Goal: Task Accomplishment & Management: Complete application form

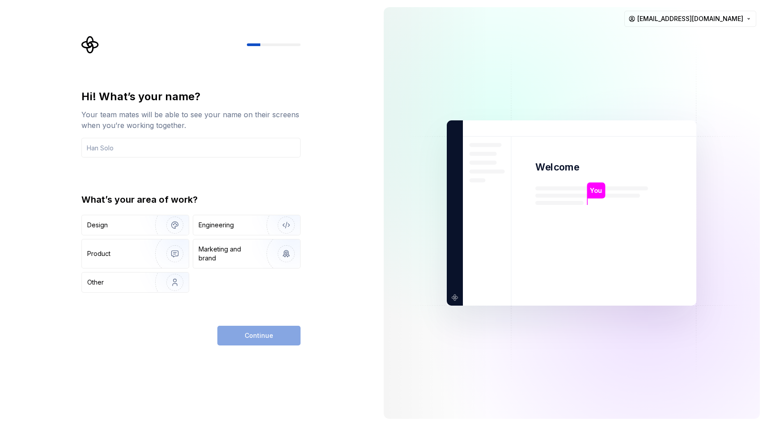
click at [237, 87] on div "Hi! What’s your name? Your team mates will be able to see your name on their sc…" at bounding box center [193, 191] width 235 height 310
click at [190, 145] on input "text" at bounding box center [190, 148] width 219 height 20
type input "Yoda"
type button "Design"
click at [246, 92] on div "Hi! What’s your name?" at bounding box center [190, 96] width 219 height 14
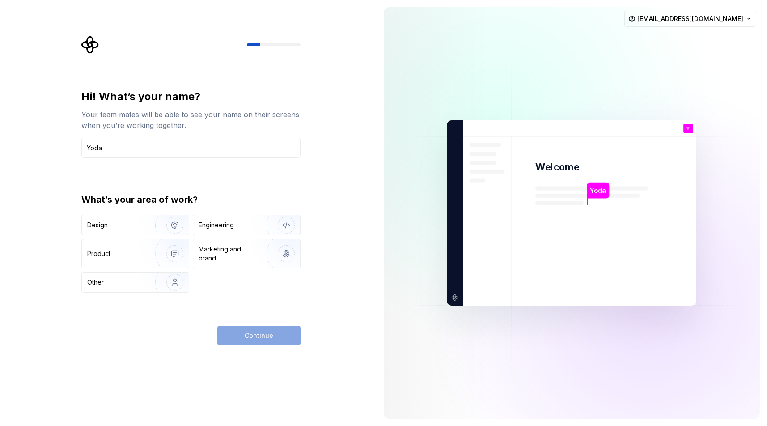
click at [324, 88] on div "Hi! What’s your name? Your team mates will be able to see your name on their sc…" at bounding box center [188, 213] width 377 height 426
click at [133, 256] on div "Product" at bounding box center [116, 253] width 59 height 9
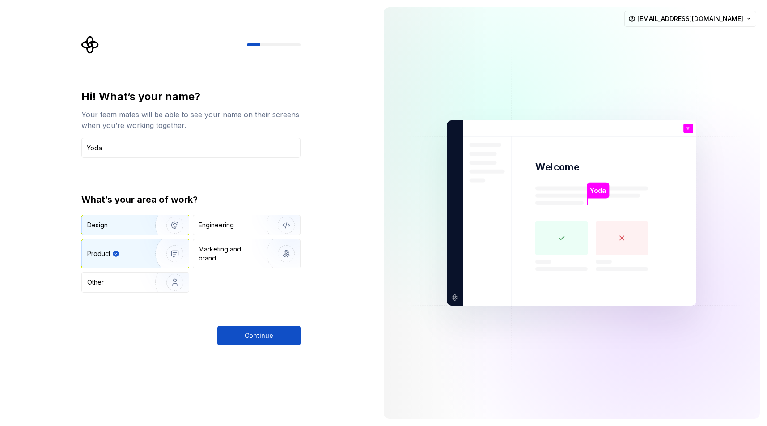
click at [120, 223] on div "Design" at bounding box center [115, 225] width 56 height 9
click at [103, 251] on div "Product" at bounding box center [98, 253] width 23 height 9
click at [131, 224] on div "Design" at bounding box center [115, 225] width 56 height 9
click at [182, 254] on img "button" at bounding box center [168, 254] width 57 height 60
click at [268, 43] on div at bounding box center [190, 45] width 219 height 18
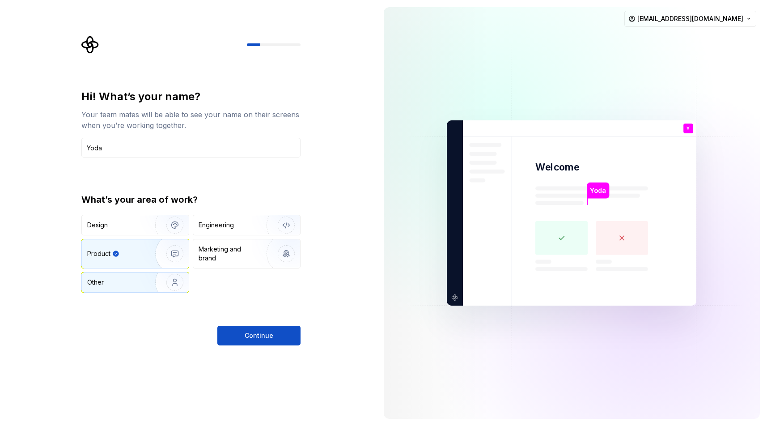
click at [142, 289] on img "button" at bounding box center [168, 282] width 57 height 60
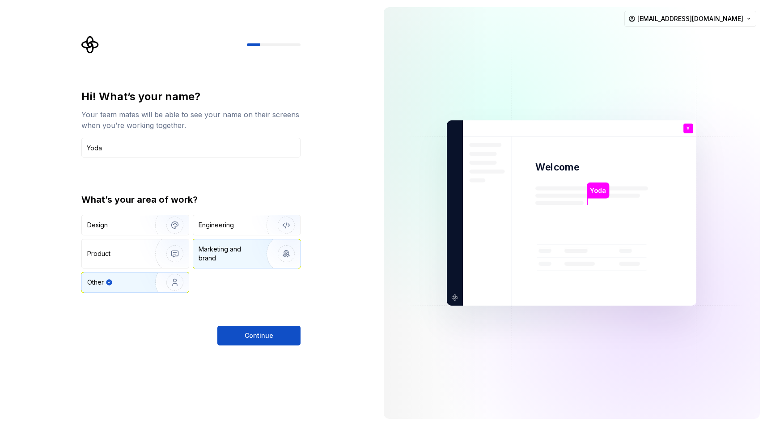
click at [282, 263] on img "button" at bounding box center [280, 254] width 57 height 60
click at [288, 227] on img "button" at bounding box center [280, 225] width 57 height 60
click at [292, 257] on img "button" at bounding box center [280, 254] width 57 height 60
click at [287, 230] on img "button" at bounding box center [280, 225] width 57 height 60
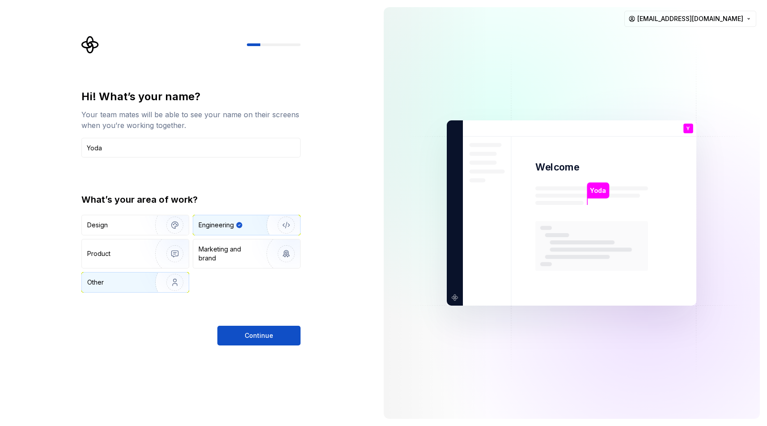
click at [178, 291] on img "button" at bounding box center [168, 282] width 57 height 60
click at [179, 253] on img "button" at bounding box center [168, 254] width 57 height 60
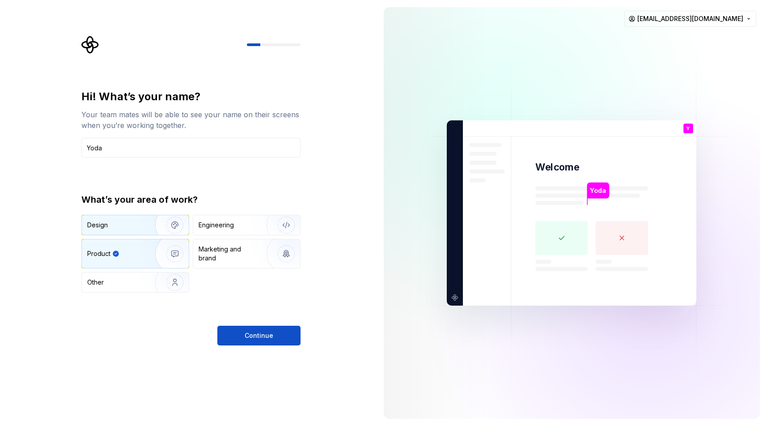
click at [172, 225] on img "button" at bounding box center [168, 225] width 57 height 60
click at [176, 249] on img "button" at bounding box center [168, 254] width 57 height 60
click at [285, 333] on button "Continue" at bounding box center [258, 336] width 83 height 20
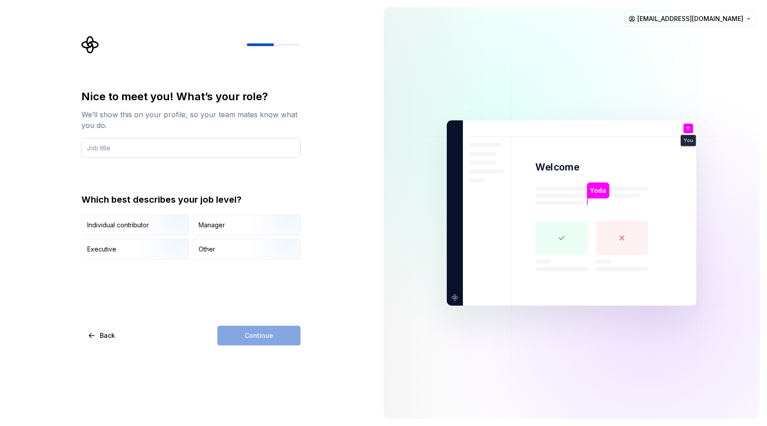
click at [184, 147] on input "text" at bounding box center [190, 148] width 219 height 20
type input "Product Design Director"
click at [304, 87] on div "Nice to meet you! What’s your role? We’ll show this on your profile, so your te…" at bounding box center [193, 191] width 235 height 310
click at [144, 228] on img "button" at bounding box center [167, 236] width 57 height 60
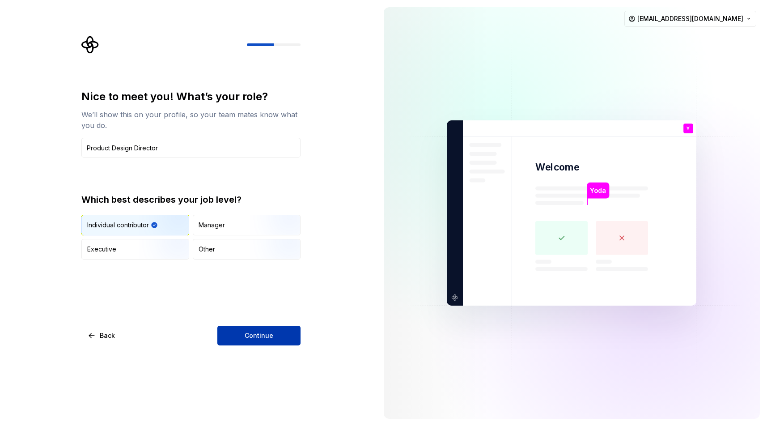
click at [280, 332] on button "Continue" at bounding box center [258, 336] width 83 height 20
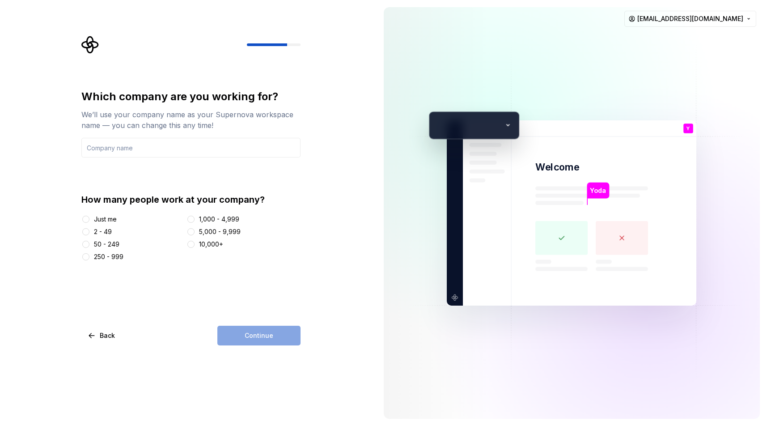
click at [102, 216] on div "Just me" at bounding box center [105, 219] width 23 height 9
click at [89, 216] on button "Just me" at bounding box center [85, 219] width 7 height 7
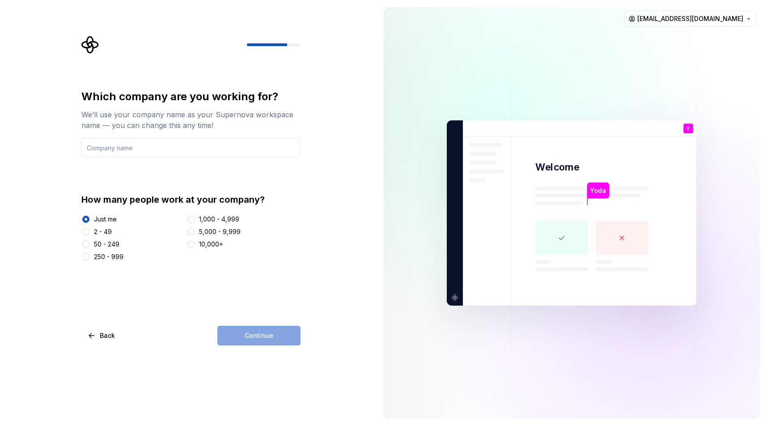
click at [192, 101] on div "Which company are you working for?" at bounding box center [190, 96] width 219 height 14
click at [189, 151] on input "text" at bounding box center [190, 148] width 219 height 20
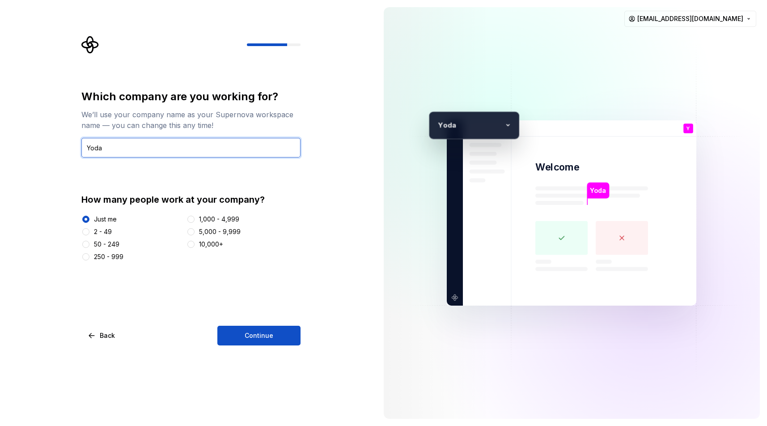
click at [194, 148] on input "Yoda" at bounding box center [190, 148] width 219 height 20
click at [221, 145] on input "Yoda" at bounding box center [190, 148] width 219 height 20
paste input "Dagobah"
type input "Dagobah"
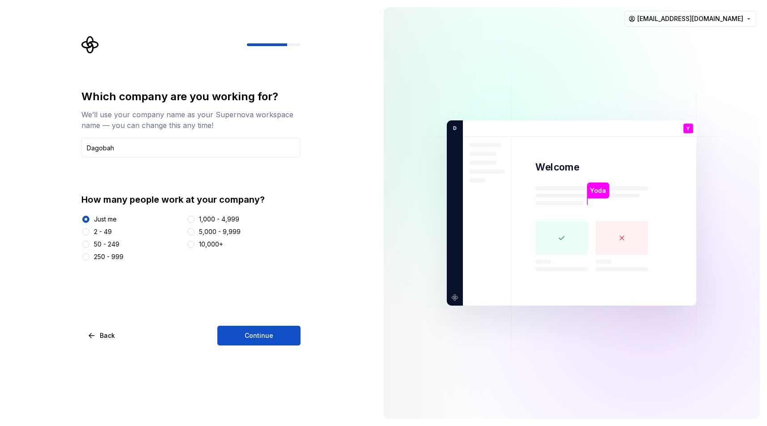
click at [297, 91] on div "Which company are you working for?" at bounding box center [190, 96] width 219 height 14
click at [265, 339] on span "Continue" at bounding box center [259, 335] width 29 height 9
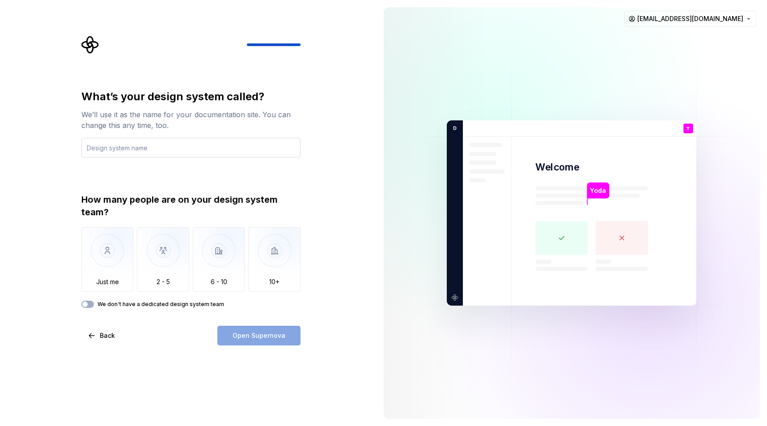
click at [177, 150] on input "text" at bounding box center [190, 148] width 219 height 20
click at [144, 149] on input "text" at bounding box center [190, 148] width 219 height 20
type input "Lattice"
click at [279, 96] on div "What’s your design system called?" at bounding box center [190, 96] width 219 height 14
click at [111, 257] on img "button" at bounding box center [107, 257] width 52 height 60
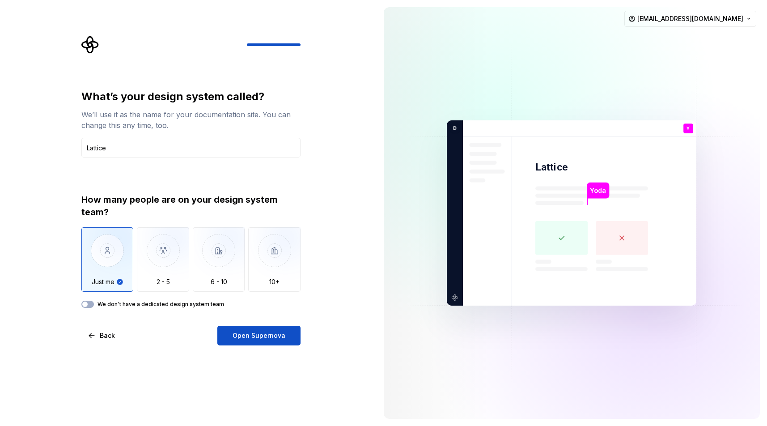
click at [153, 305] on label "We don't have a dedicated design system team" at bounding box center [161, 304] width 127 height 7
click at [94, 305] on button "We don't have a dedicated design system team" at bounding box center [87, 304] width 13 height 7
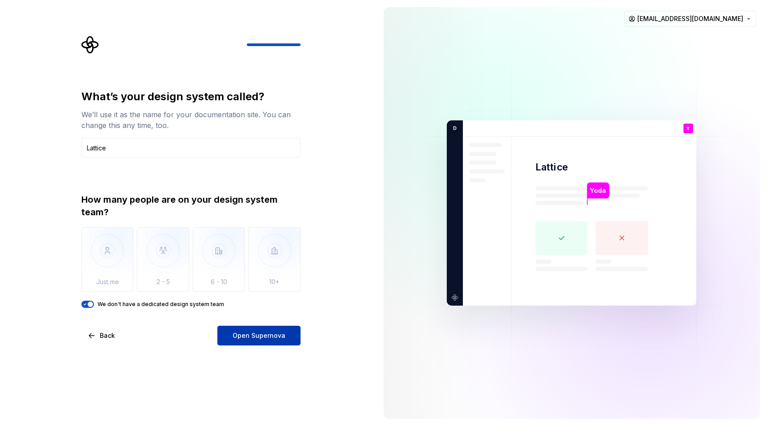
click at [266, 336] on span "Open Supernova" at bounding box center [259, 335] width 53 height 9
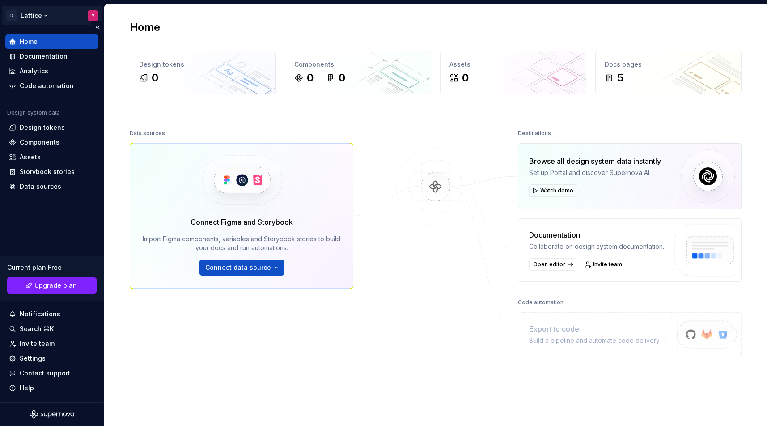
click at [44, 13] on html "D Lattice Y Home Documentation Analytics Code automation Design system data Des…" at bounding box center [383, 213] width 767 height 426
click at [280, 26] on html "D Lattice Y Home Documentation Analytics Code automation Design system data Des…" at bounding box center [383, 213] width 767 height 426
click at [42, 13] on html "D Lattice Y Home Documentation Analytics Code automation Design system data Des…" at bounding box center [383, 213] width 767 height 426
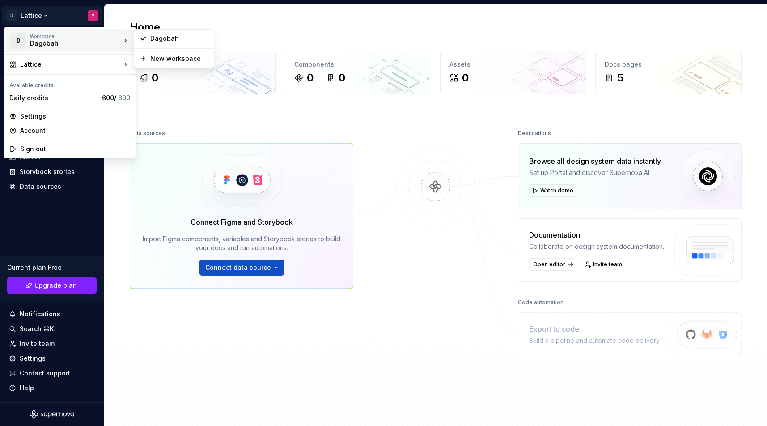
click at [373, 26] on html "D Lattice Y Home Documentation Analytics Code automation Design system data Des…" at bounding box center [383, 213] width 767 height 426
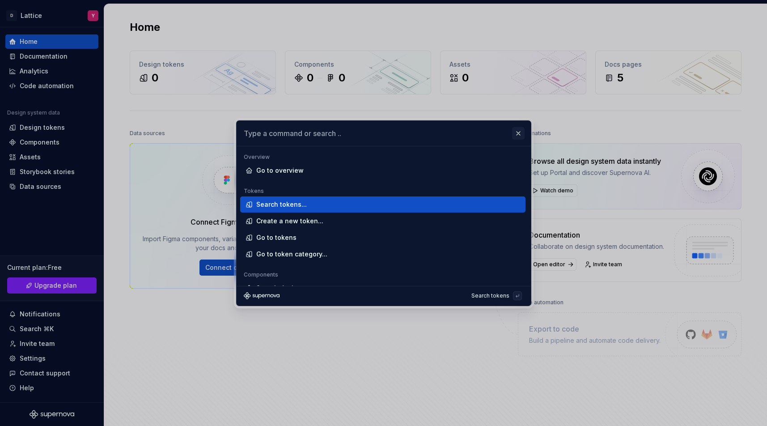
click at [520, 133] on button "button" at bounding box center [518, 133] width 13 height 13
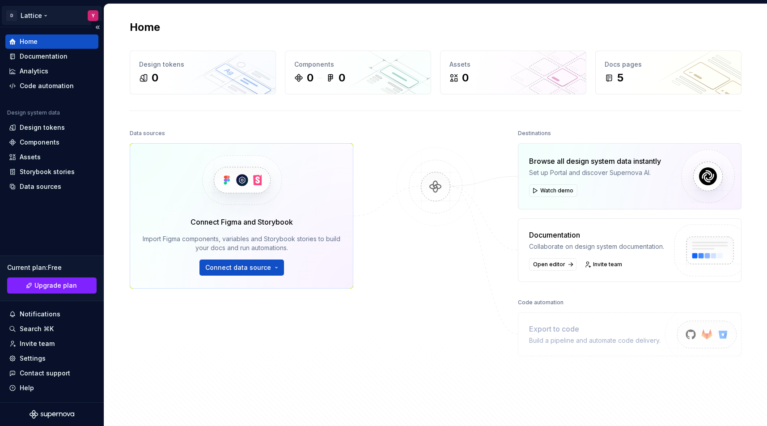
click at [95, 16] on html "D Lattice Y Home Documentation Analytics Code automation Design system data Des…" at bounding box center [383, 213] width 767 height 426
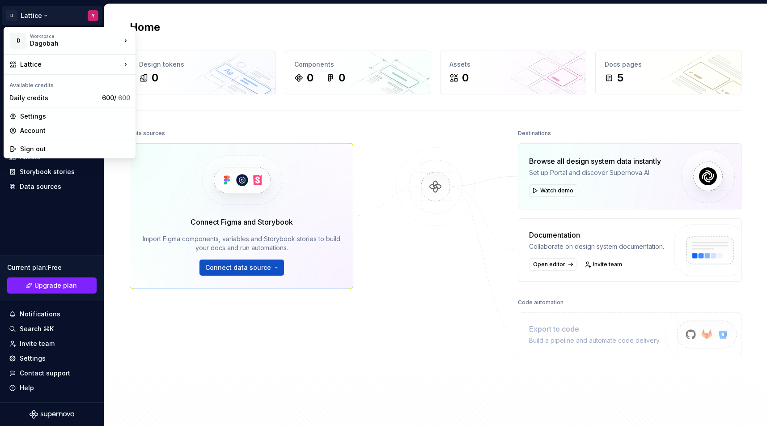
click at [181, 26] on html "D Lattice Y Home Documentation Analytics Code automation Design system data Des…" at bounding box center [383, 213] width 767 height 426
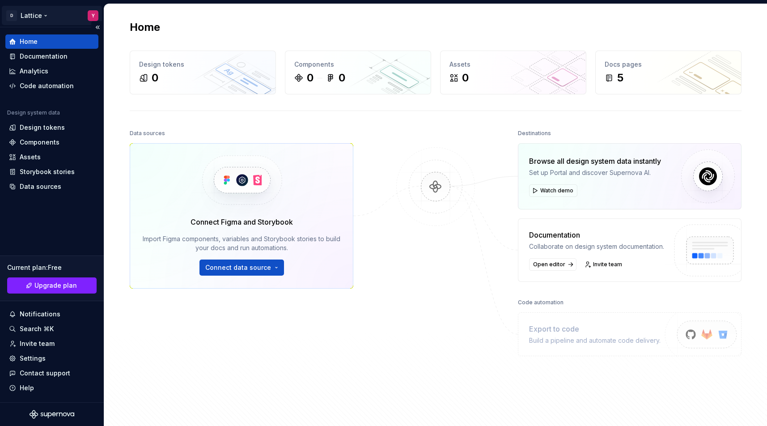
click at [37, 14] on html "D Lattice Y Home Documentation Analytics Code automation Design system data Des…" at bounding box center [383, 213] width 767 height 426
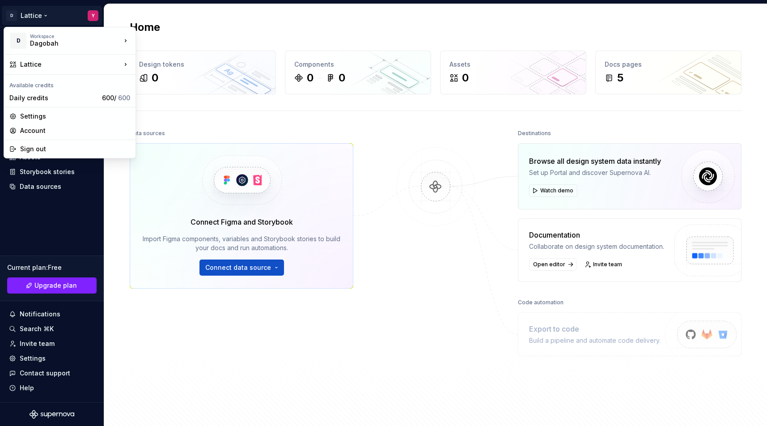
click at [193, 21] on html "D Lattice Y Home Documentation Analytics Code automation Design system data Des…" at bounding box center [383, 213] width 767 height 426
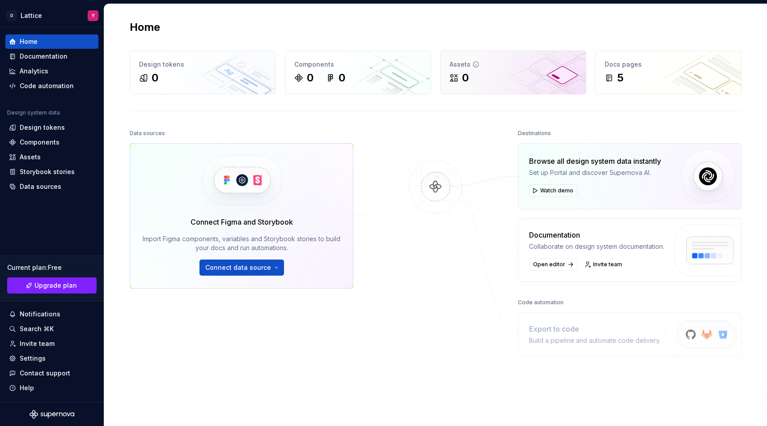
click at [472, 63] on icon at bounding box center [475, 64] width 7 height 7
click at [439, 145] on div at bounding box center [435, 254] width 89 height 255
click at [11, 357] on icon at bounding box center [12, 358] width 5 height 5
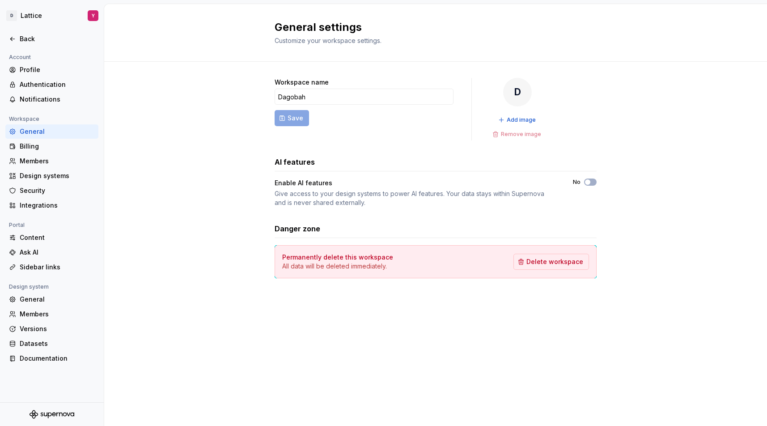
click at [628, 112] on div "Workspace name [PERSON_NAME] Save D Add image Remove image AI features Enable A…" at bounding box center [435, 187] width 663 height 251
click at [31, 238] on div "Content" at bounding box center [57, 237] width 75 height 9
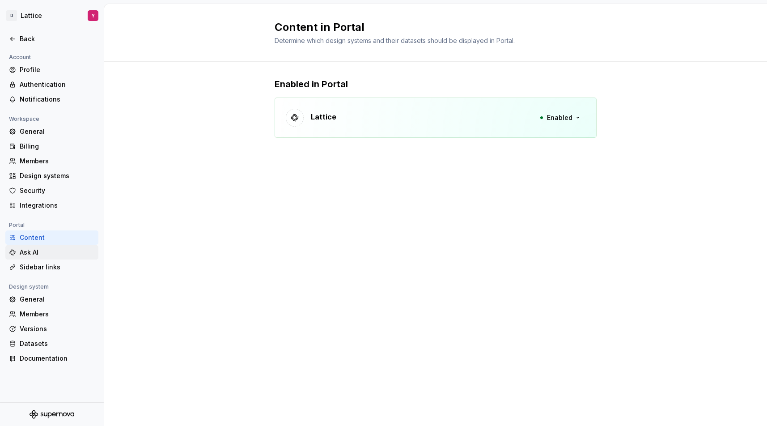
click at [46, 253] on div "Ask AI" at bounding box center [57, 252] width 75 height 9
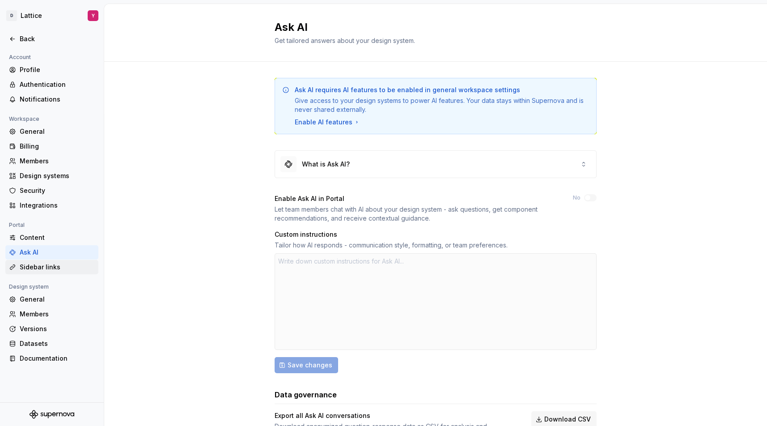
click at [38, 268] on div "Sidebar links" at bounding box center [57, 267] width 75 height 9
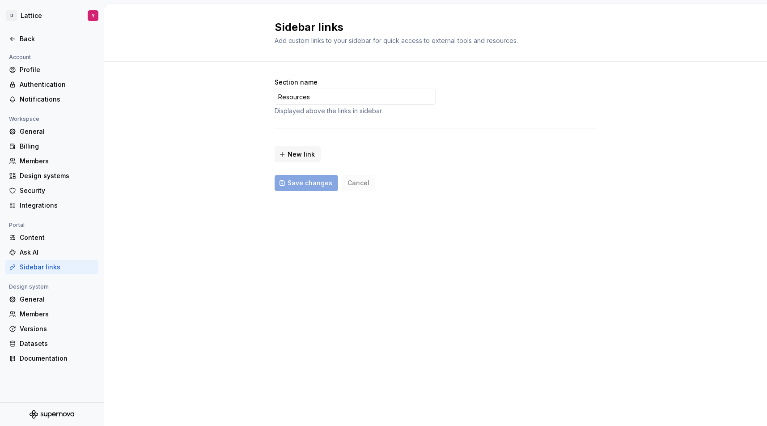
click at [400, 39] on span "Add custom links to your sidebar for quick access to external tools and resourc…" at bounding box center [396, 41] width 243 height 8
click at [26, 299] on div "General" at bounding box center [57, 299] width 75 height 9
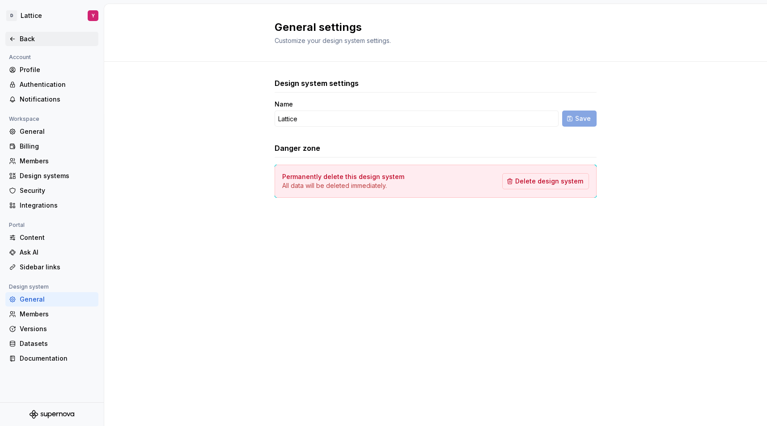
click at [31, 38] on div "Back" at bounding box center [57, 38] width 75 height 9
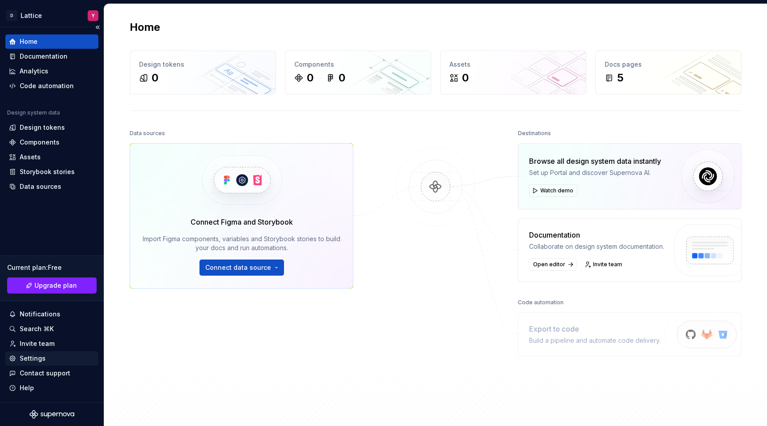
click at [37, 359] on div "Settings" at bounding box center [33, 358] width 26 height 9
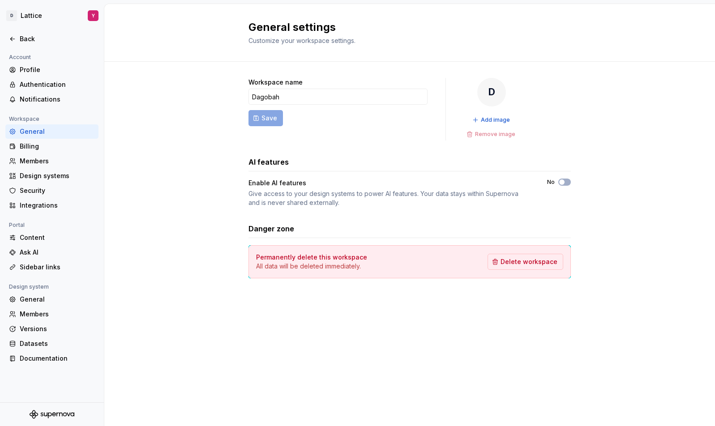
click at [573, 46] on div "General settings Customize your workspace settings." at bounding box center [409, 33] width 610 height 58
click at [15, 38] on icon at bounding box center [12, 38] width 7 height 7
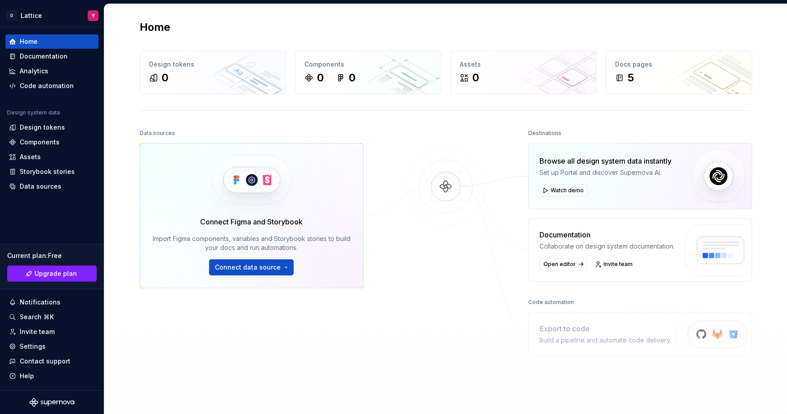
click at [390, 33] on div "Home" at bounding box center [446, 27] width 612 height 14
drag, startPoint x: 58, startPoint y: 317, endPoint x: 40, endPoint y: 319, distance: 17.7
click at [40, 319] on div "Search ⌘K" at bounding box center [52, 317] width 86 height 9
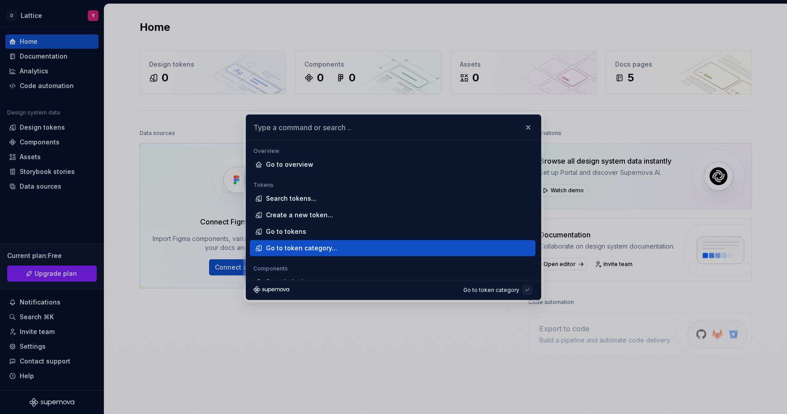
scroll to position [10, 0]
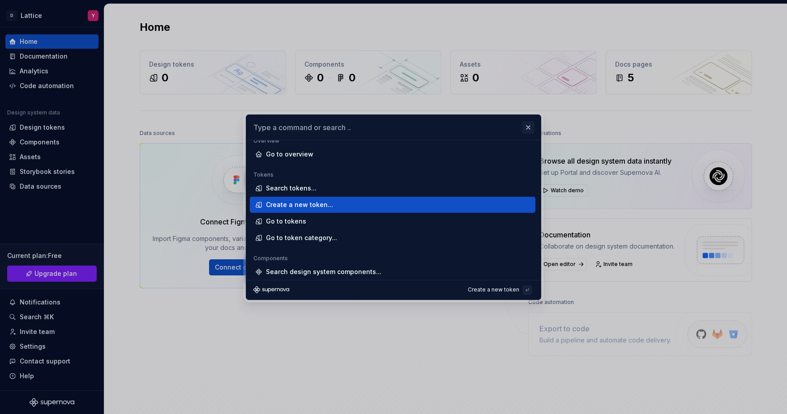
click at [528, 124] on button "button" at bounding box center [528, 127] width 13 height 13
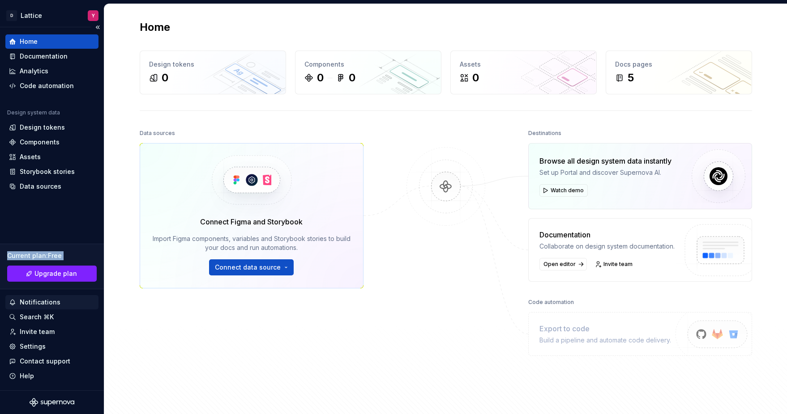
drag, startPoint x: 13, startPoint y: 247, endPoint x: 48, endPoint y: 308, distance: 70.1
click at [49, 323] on div "Current plan : Free Upgrade plan Notifications Search ⌘K Invite team Settings C…" at bounding box center [51, 310] width 93 height 145
drag, startPoint x: 22, startPoint y: 293, endPoint x: 61, endPoint y: 321, distance: 48.4
click at [61, 321] on div "Current plan : Free Upgrade plan Notifications Search ⌘K Invite team Settings C…" at bounding box center [51, 310] width 93 height 145
drag, startPoint x: 39, startPoint y: 318, endPoint x: 201, endPoint y: 322, distance: 162.0
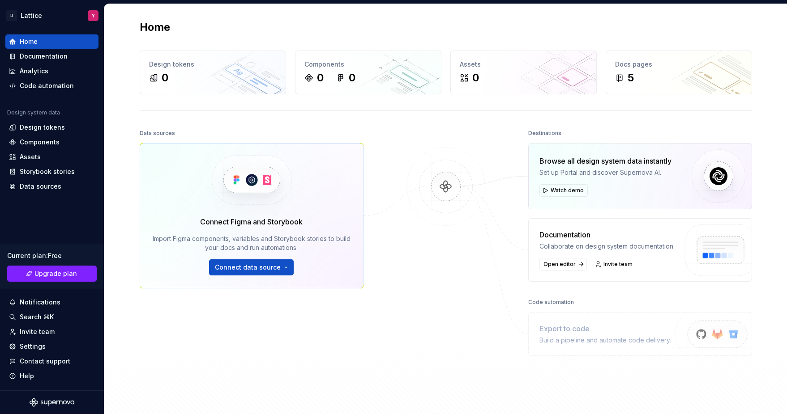
click at [181, 321] on div "D Lattice Y Home Documentation Analytics Code automation Design system data Des…" at bounding box center [393, 207] width 787 height 414
click at [350, 333] on div "Data sources Connect Figma and Storybook Import Figma components, variables and…" at bounding box center [252, 251] width 224 height 249
